Goal: Entertainment & Leisure: Browse casually

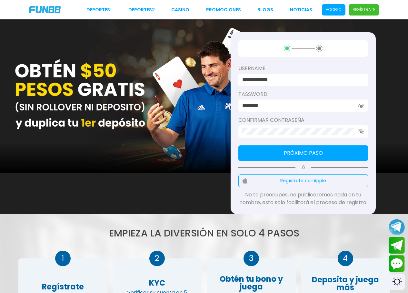
click at [344, 11] on span "Acceso" at bounding box center [334, 9] width 24 height 11
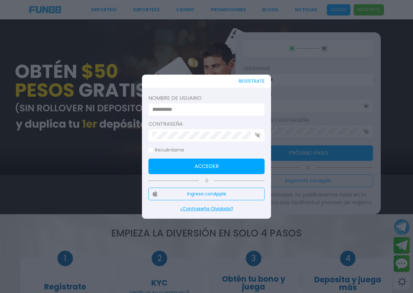
type input "**********"
click at [212, 165] on button "Acceder" at bounding box center [206, 165] width 116 height 15
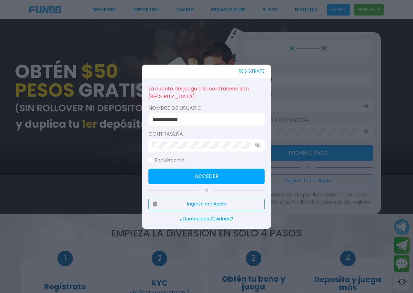
click at [256, 145] on icon "button" at bounding box center [258, 144] width 6 height 5
click button "Acceder" at bounding box center [206, 175] width 116 height 15
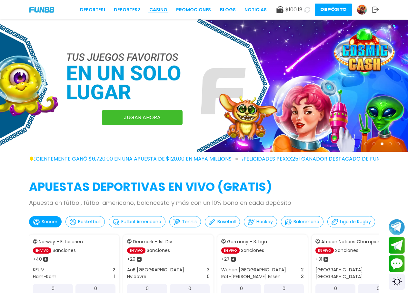
click at [161, 11] on link "CASINO" at bounding box center [158, 9] width 18 height 7
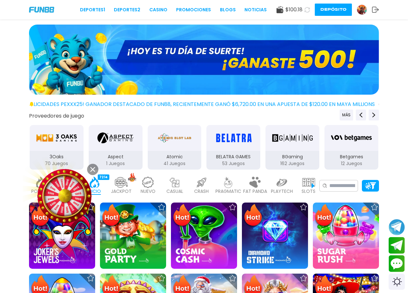
click at [93, 169] on use at bounding box center [92, 169] width 5 height 5
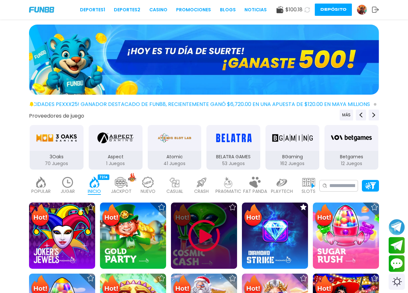
click at [208, 222] on img at bounding box center [204, 235] width 39 height 39
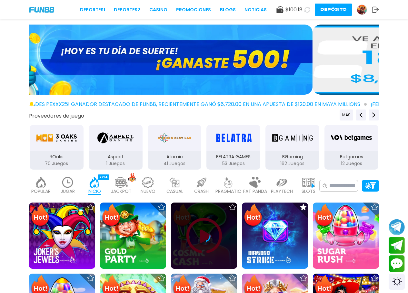
click at [201, 233] on icon at bounding box center [204, 235] width 13 height 13
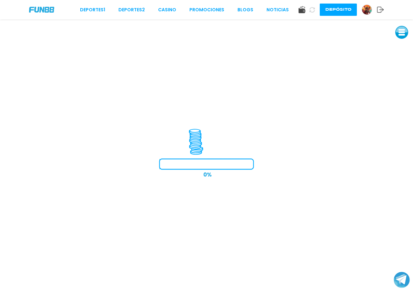
click at [380, 12] on icon at bounding box center [380, 9] width 7 height 6
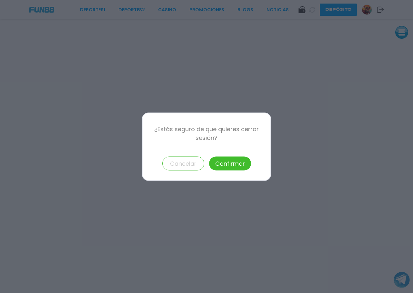
click at [236, 163] on button "Confirmar" at bounding box center [230, 163] width 42 height 14
